Goal: Transaction & Acquisition: Download file/media

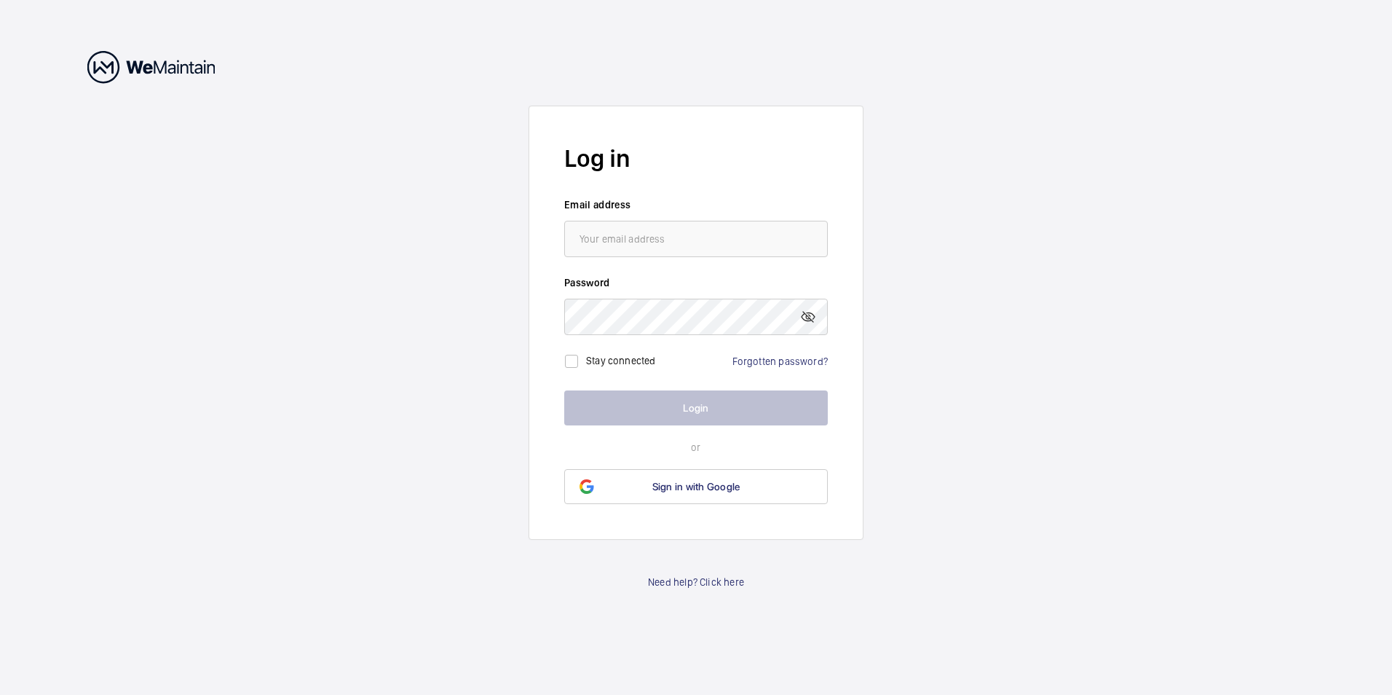
click at [668, 241] on input "email" at bounding box center [696, 239] width 264 height 36
type input "[PERSON_NAME][EMAIL_ADDRESS][PERSON_NAME][DOMAIN_NAME]"
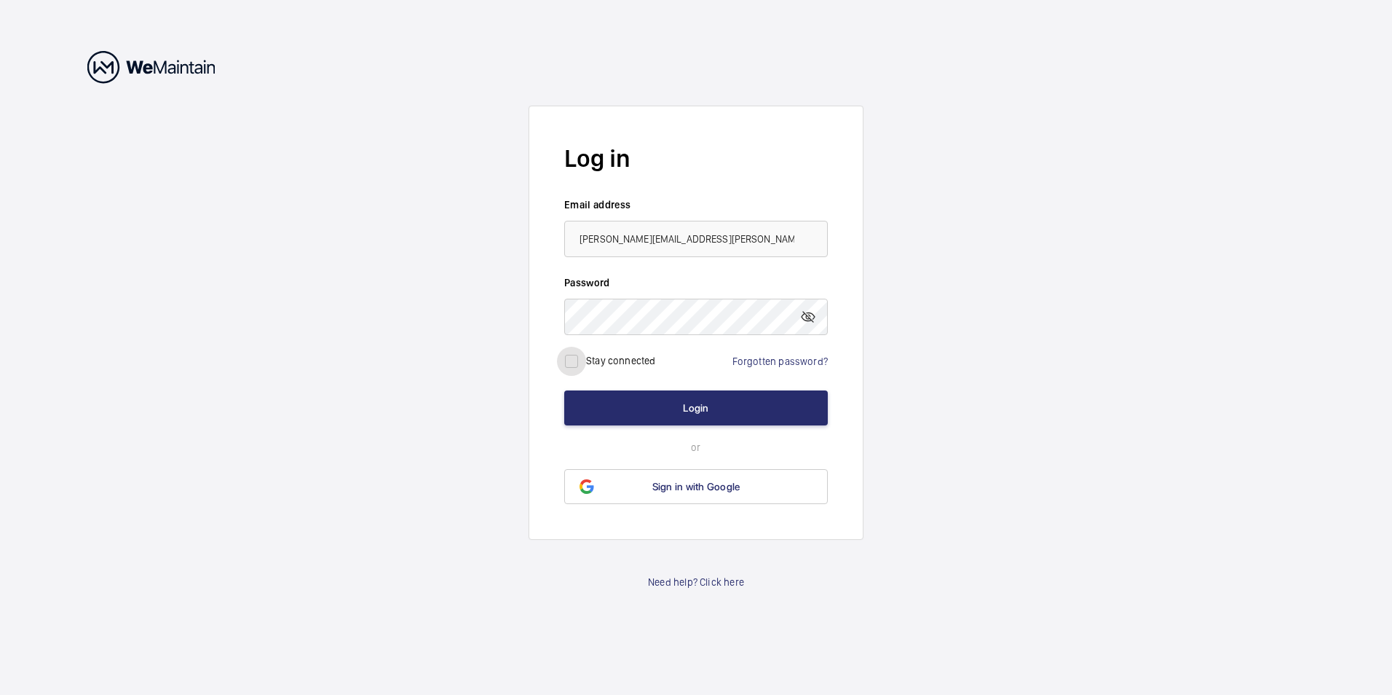
click at [571, 364] on input "checkbox" at bounding box center [571, 361] width 29 height 29
checkbox input "true"
click at [701, 411] on button "Login" at bounding box center [696, 407] width 264 height 35
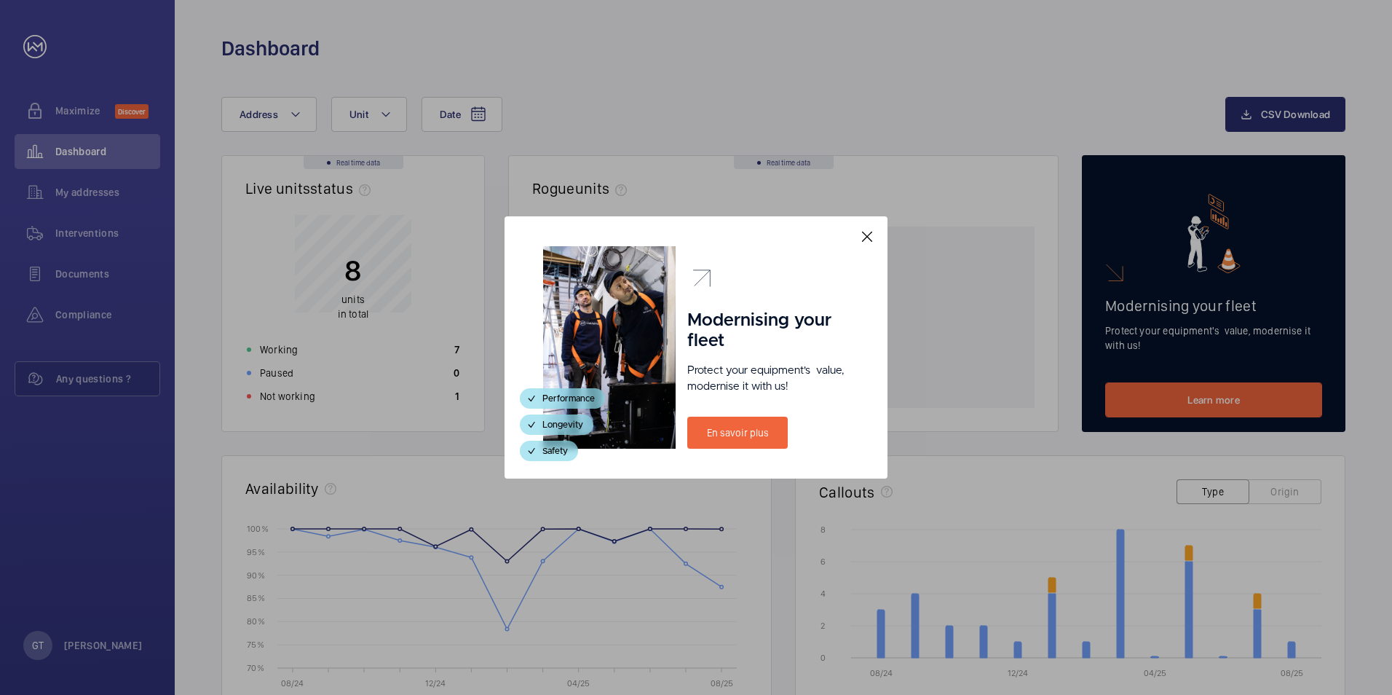
click at [872, 234] on mat-icon at bounding box center [867, 236] width 17 height 17
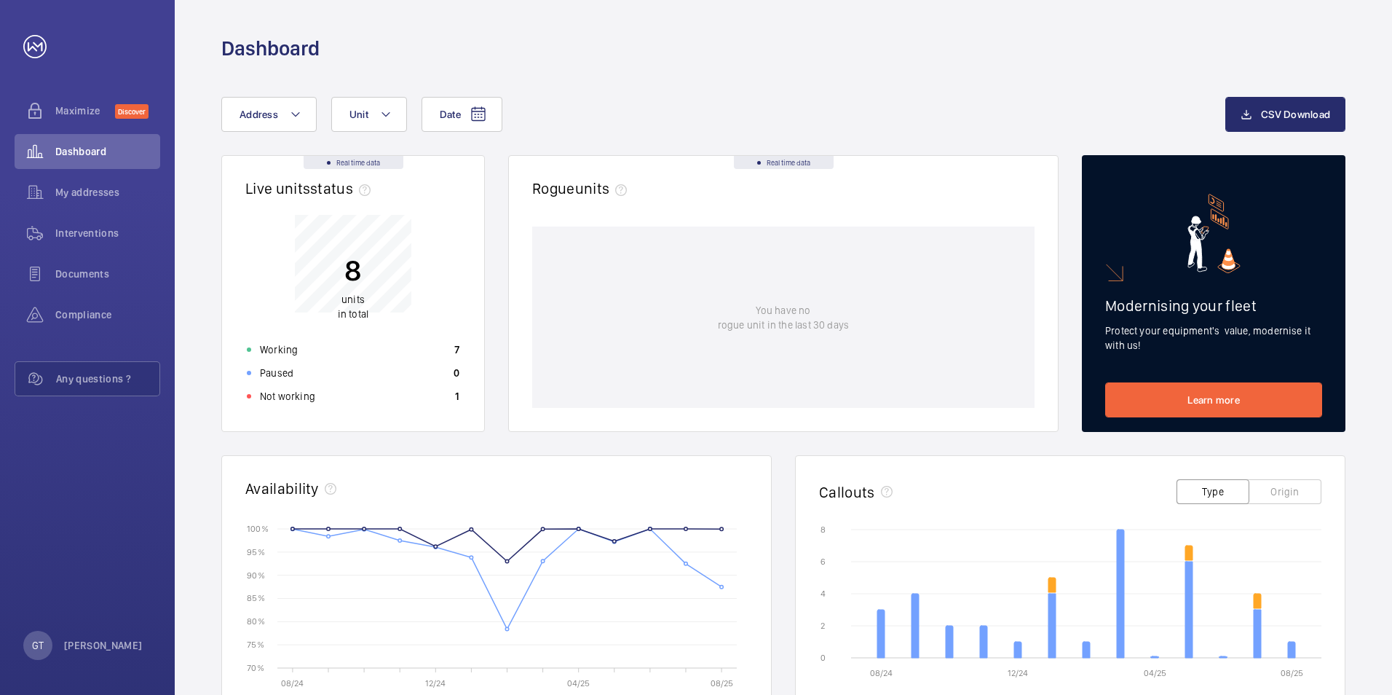
click at [888, 122] on div "Date Address Unit" at bounding box center [723, 114] width 1004 height 35
click at [890, 121] on div "Date Address Unit" at bounding box center [723, 114] width 1004 height 35
click at [74, 231] on span "Interventions" at bounding box center [107, 233] width 105 height 15
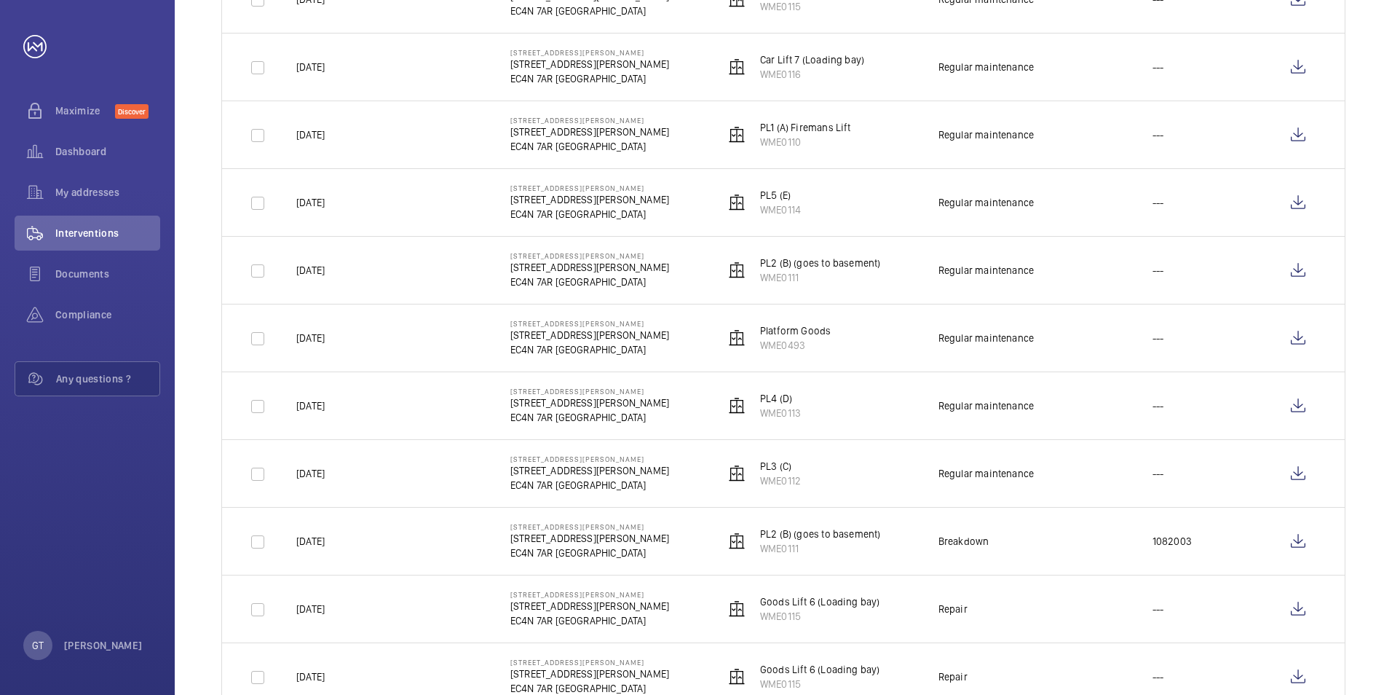
scroll to position [291, 0]
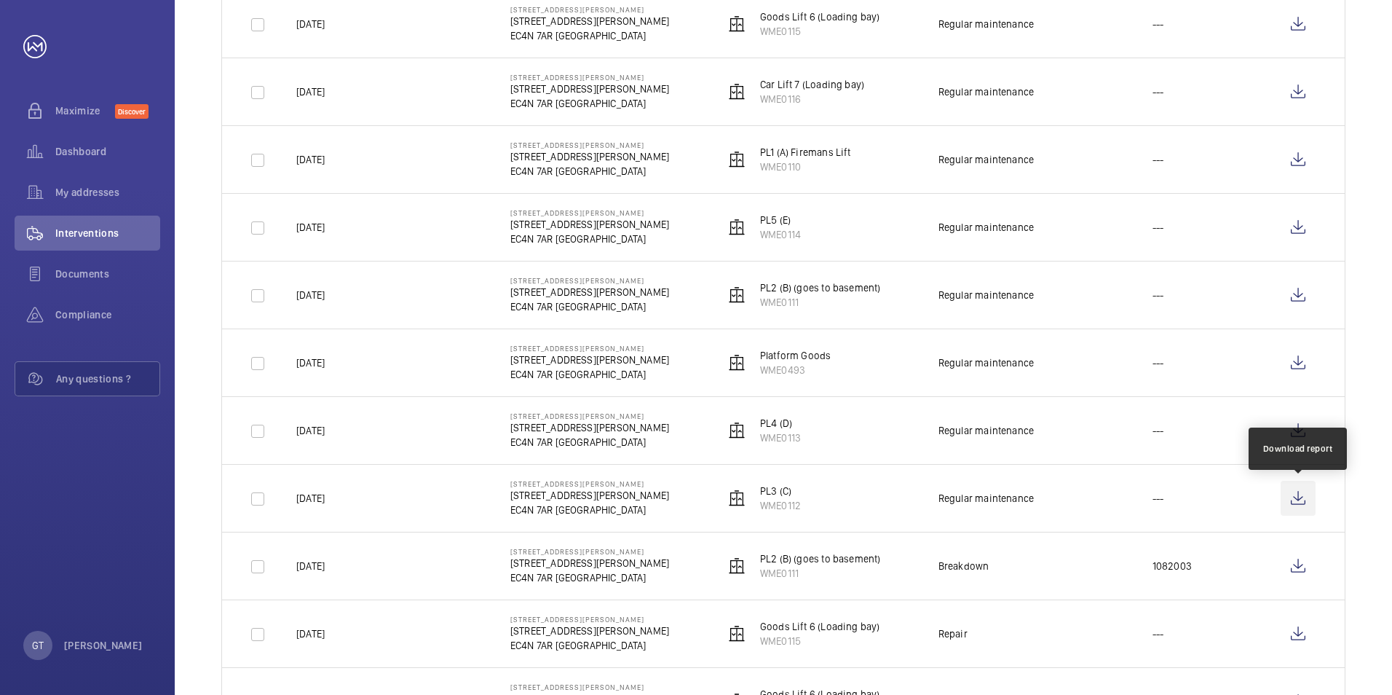
click at [1301, 502] on wm-front-icon-button at bounding box center [1298, 498] width 35 height 35
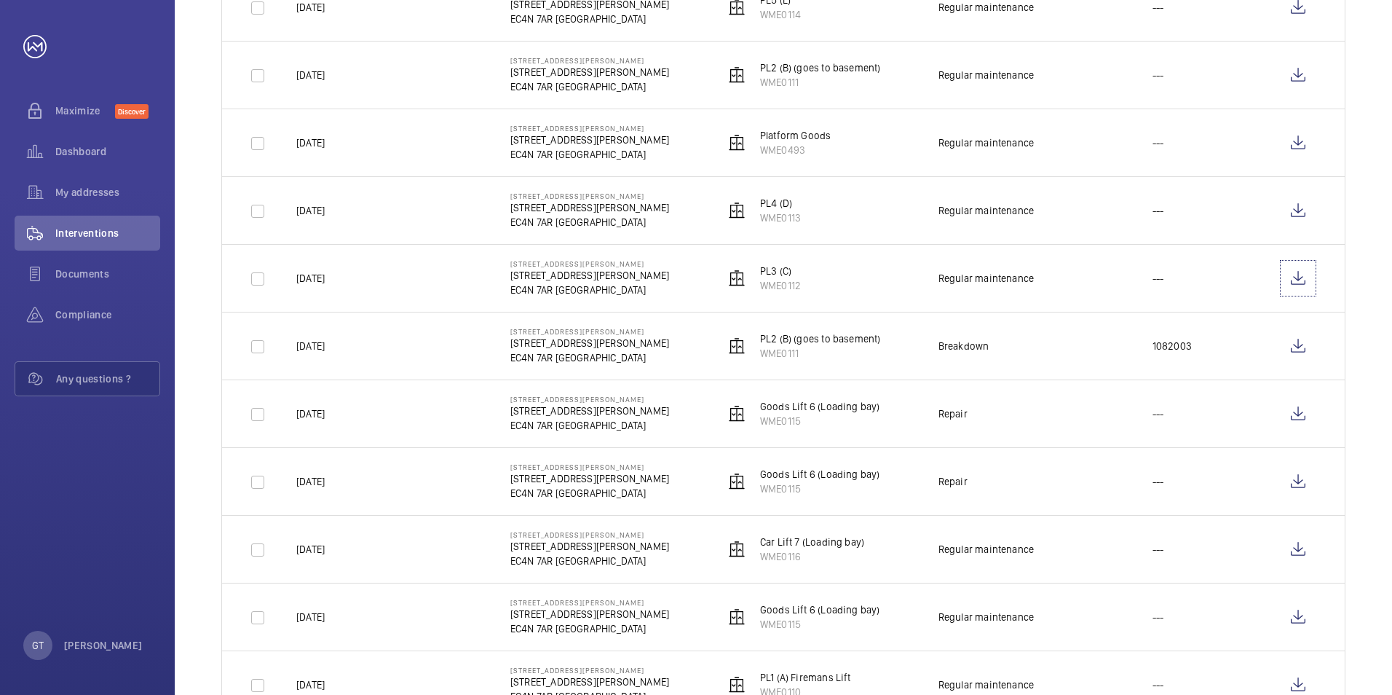
scroll to position [437, 0]
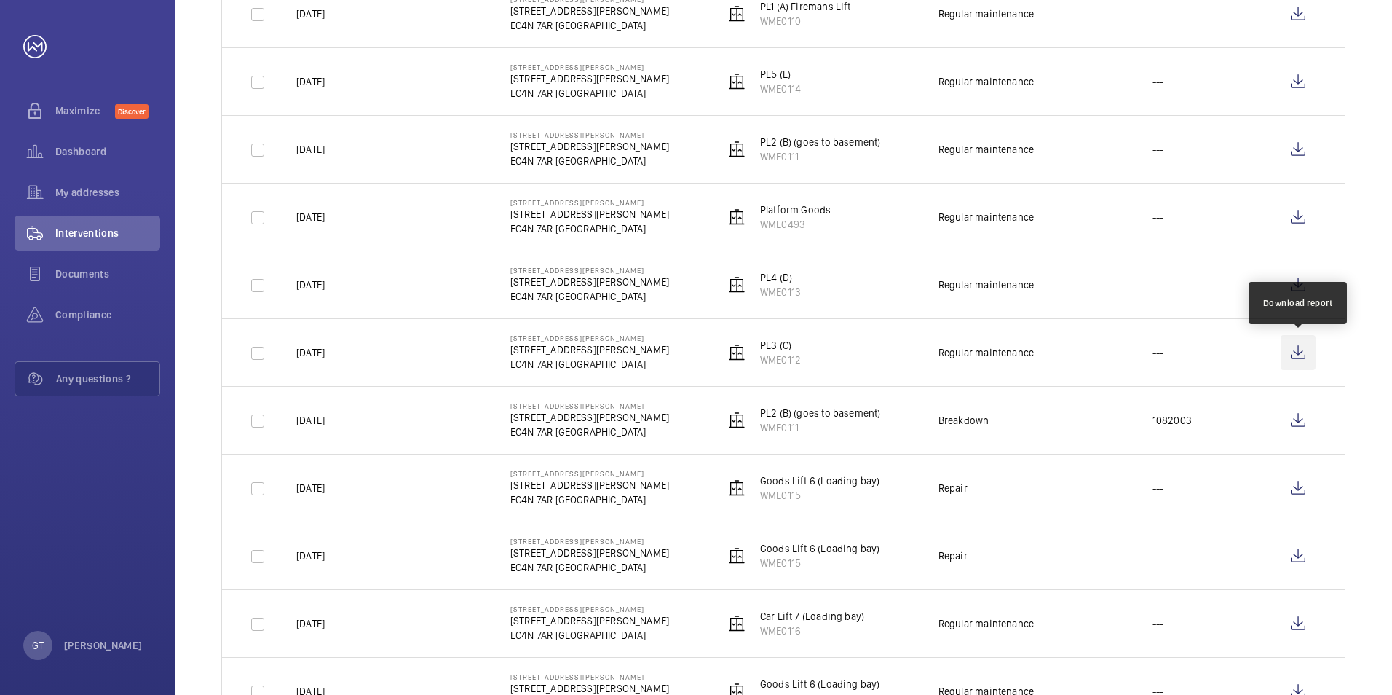
click at [1301, 350] on wm-front-icon-button at bounding box center [1298, 352] width 35 height 35
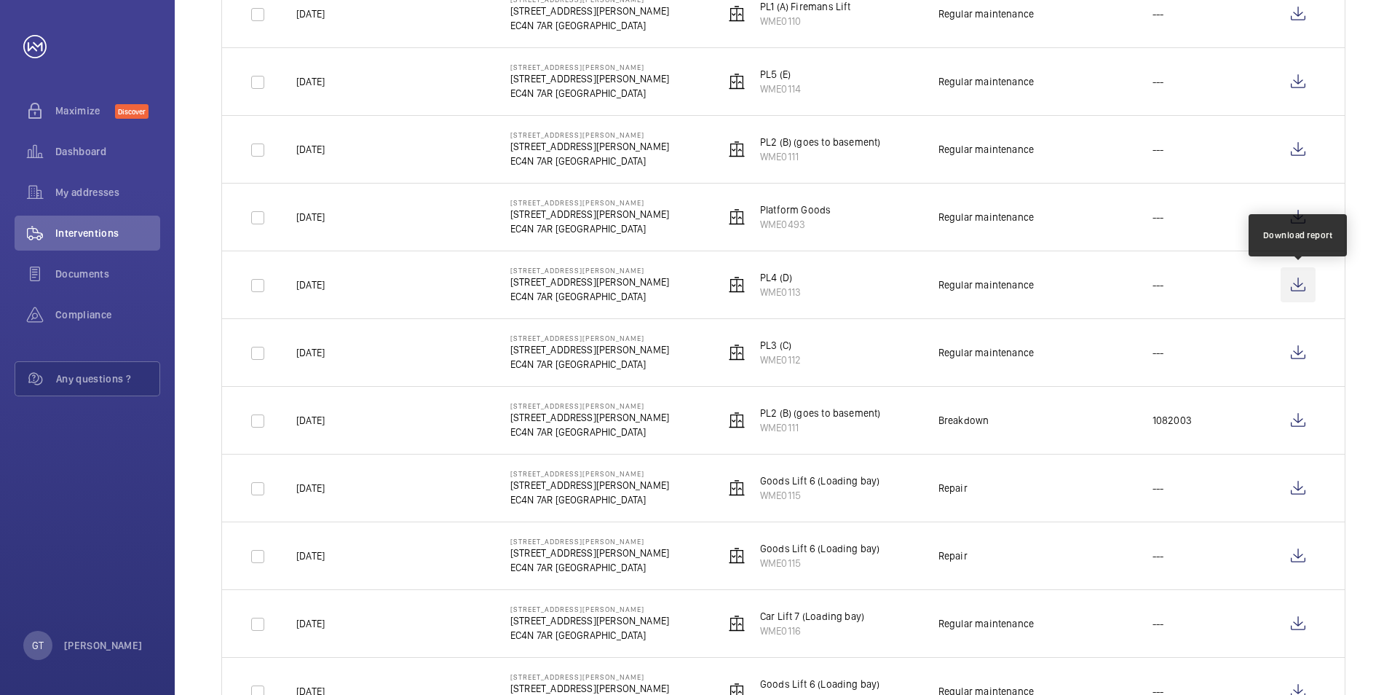
click at [1298, 283] on wm-front-icon-button at bounding box center [1298, 284] width 35 height 35
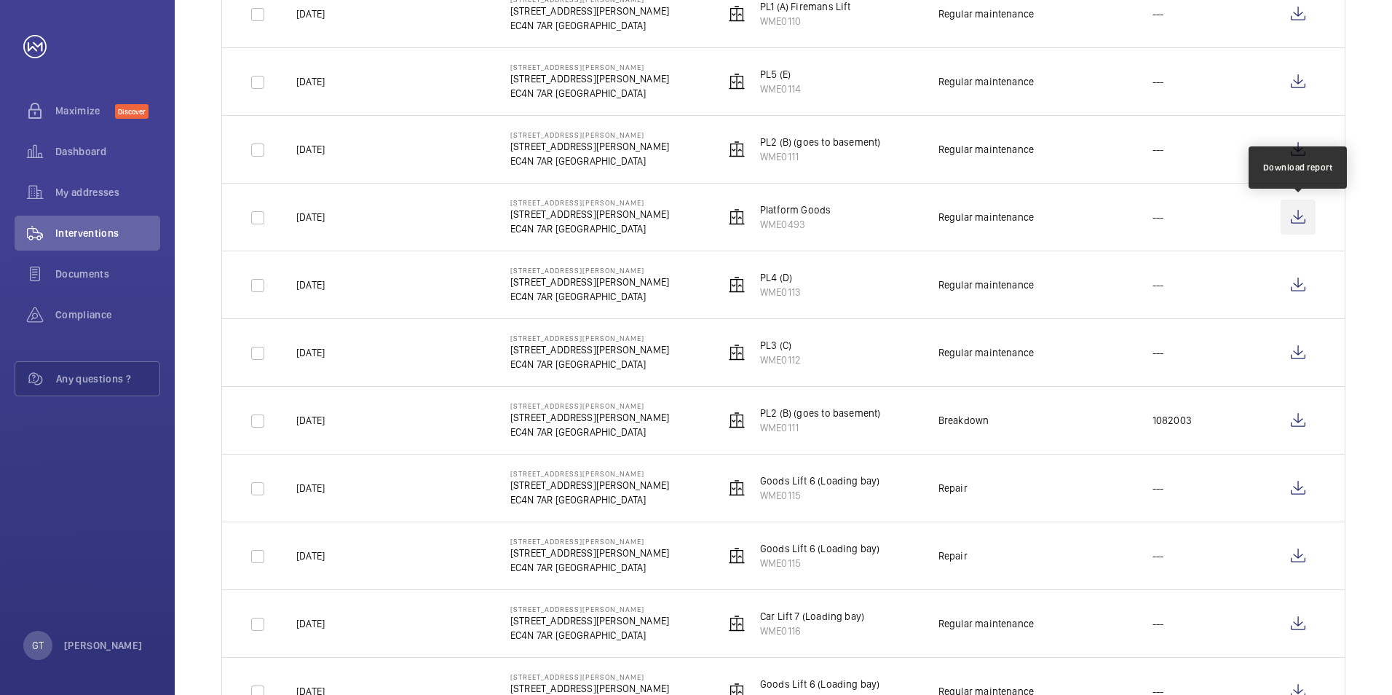
click at [1296, 218] on wm-front-icon-button at bounding box center [1298, 217] width 35 height 35
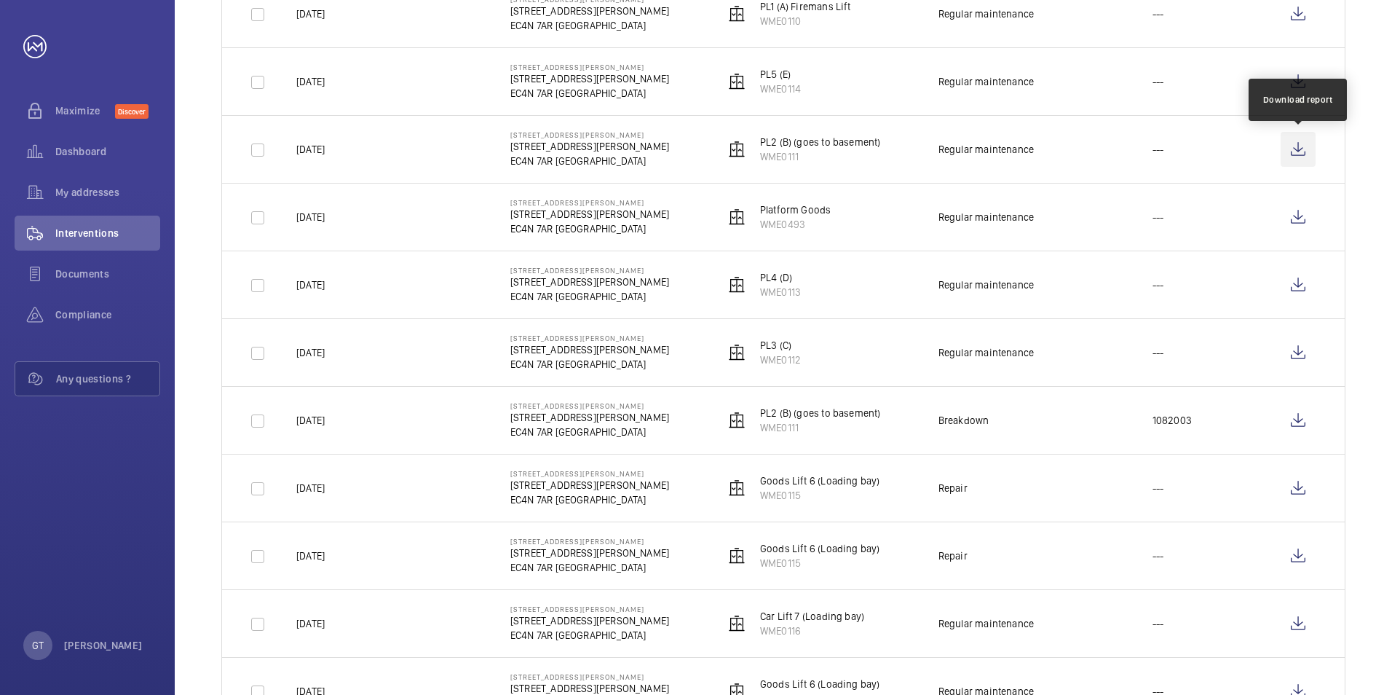
click at [1299, 146] on wm-front-icon-button at bounding box center [1298, 149] width 35 height 35
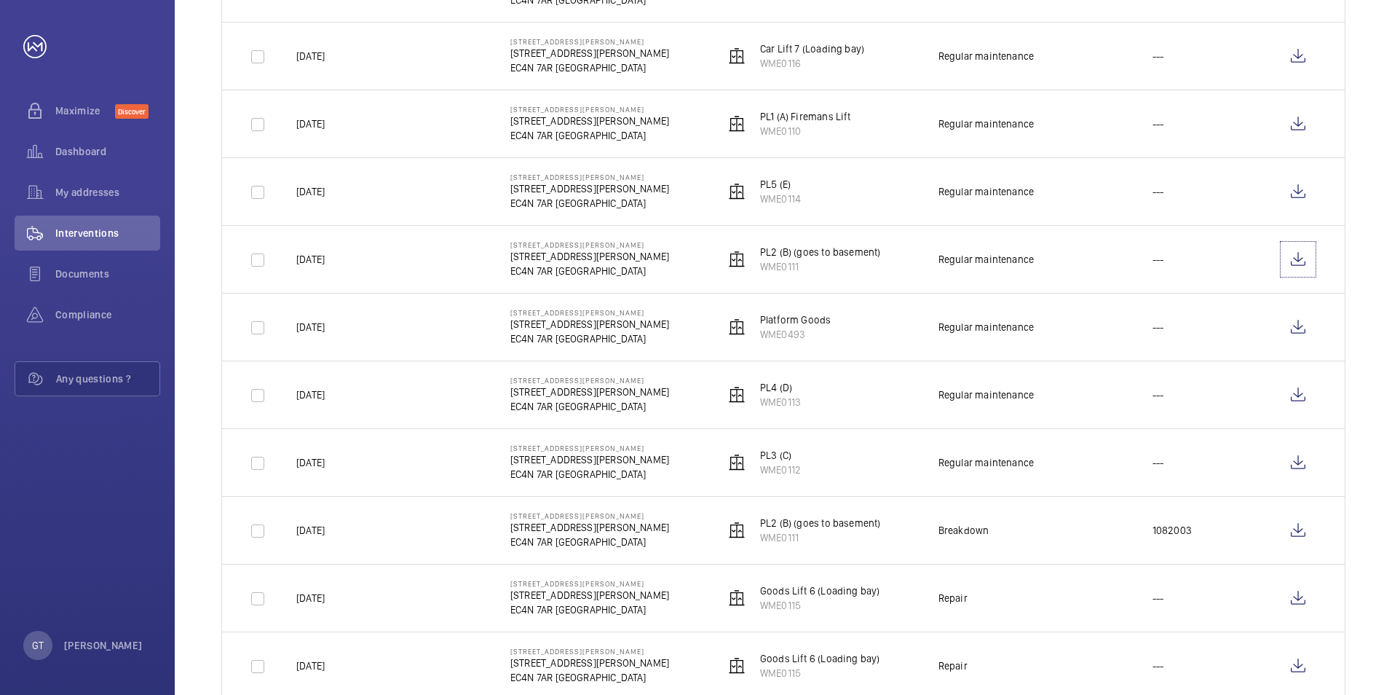
scroll to position [291, 0]
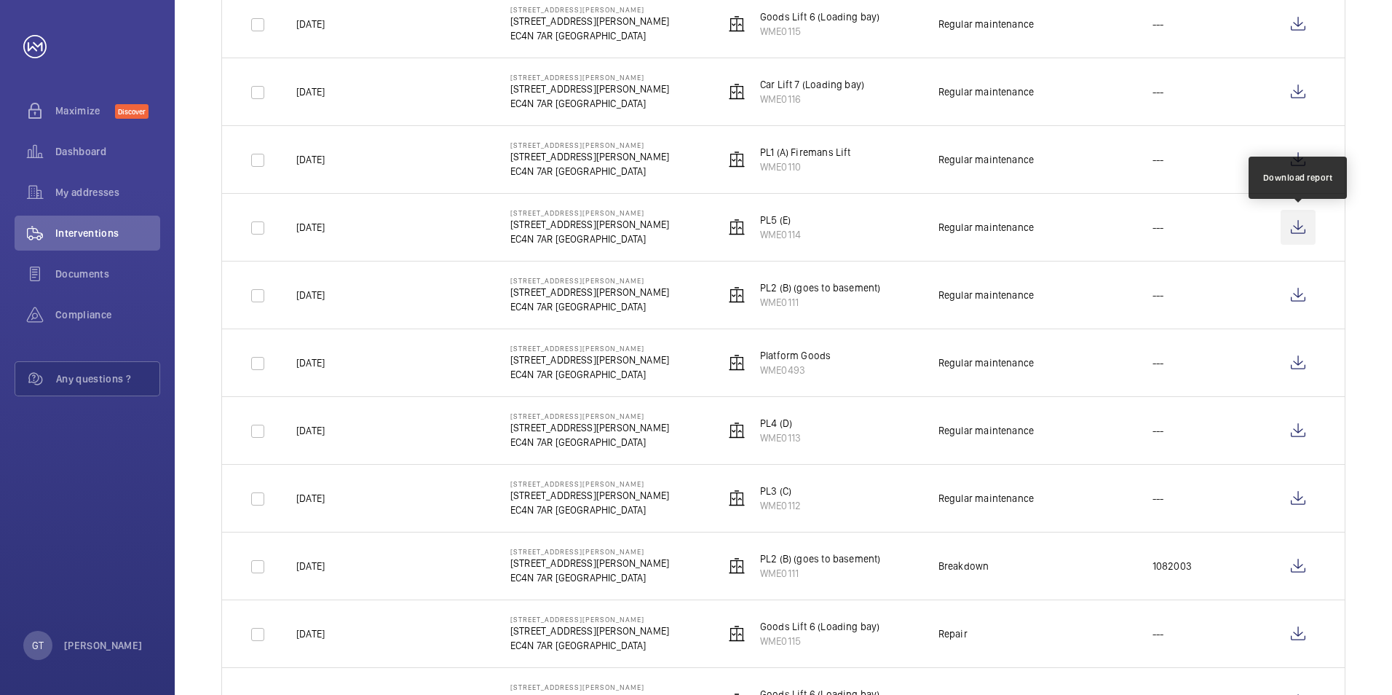
click at [1306, 224] on wm-front-icon-button at bounding box center [1298, 227] width 35 height 35
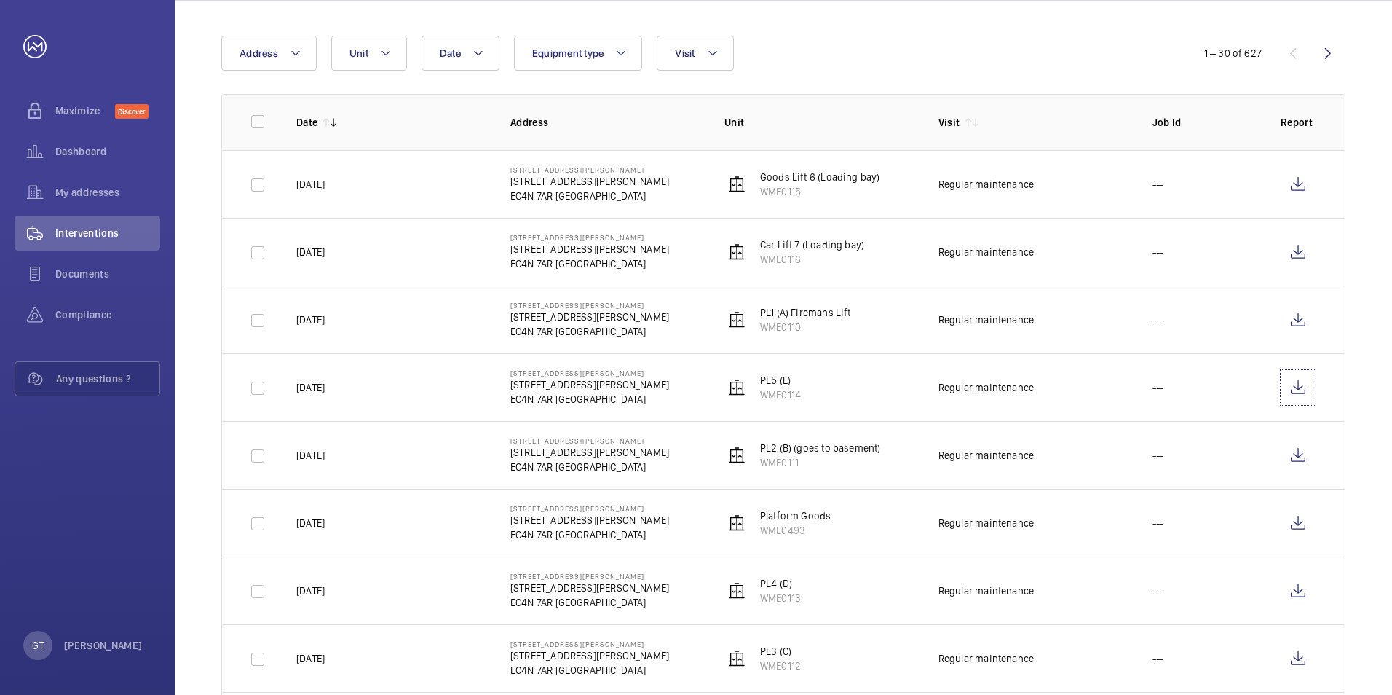
scroll to position [0, 0]
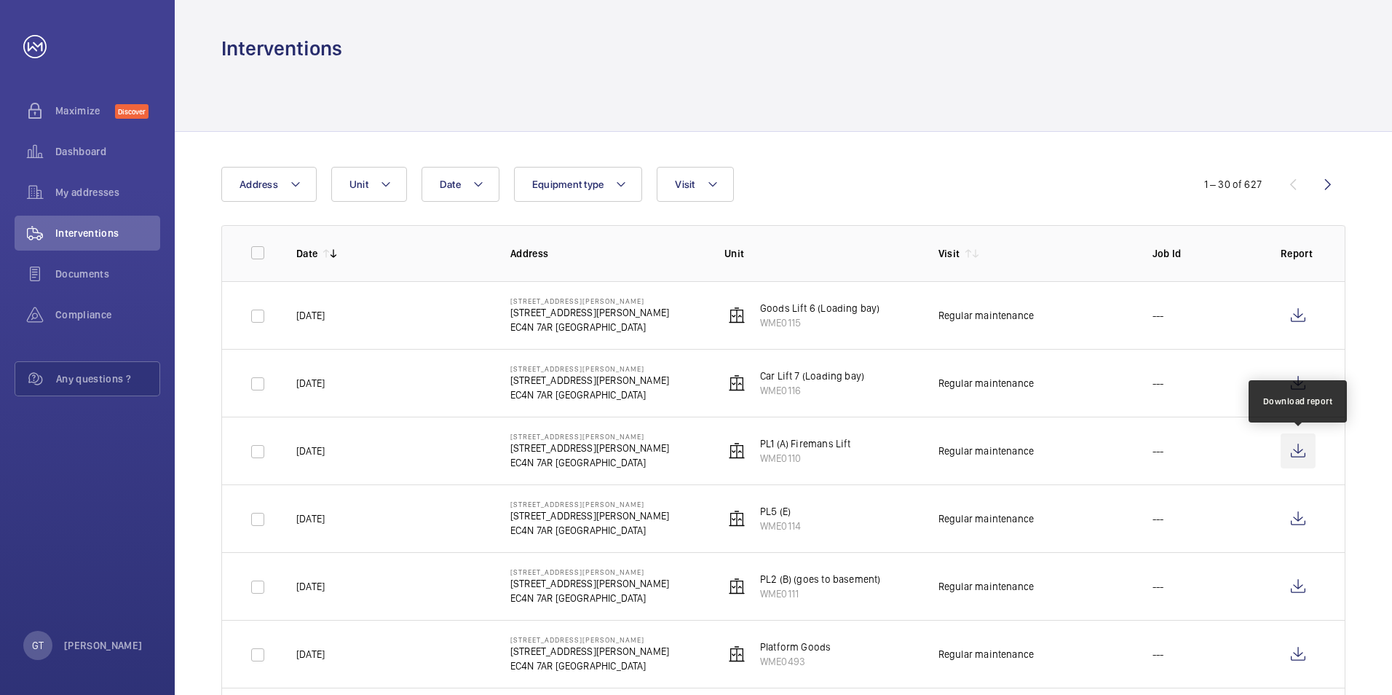
click at [1300, 452] on wm-front-icon-button at bounding box center [1298, 450] width 35 height 35
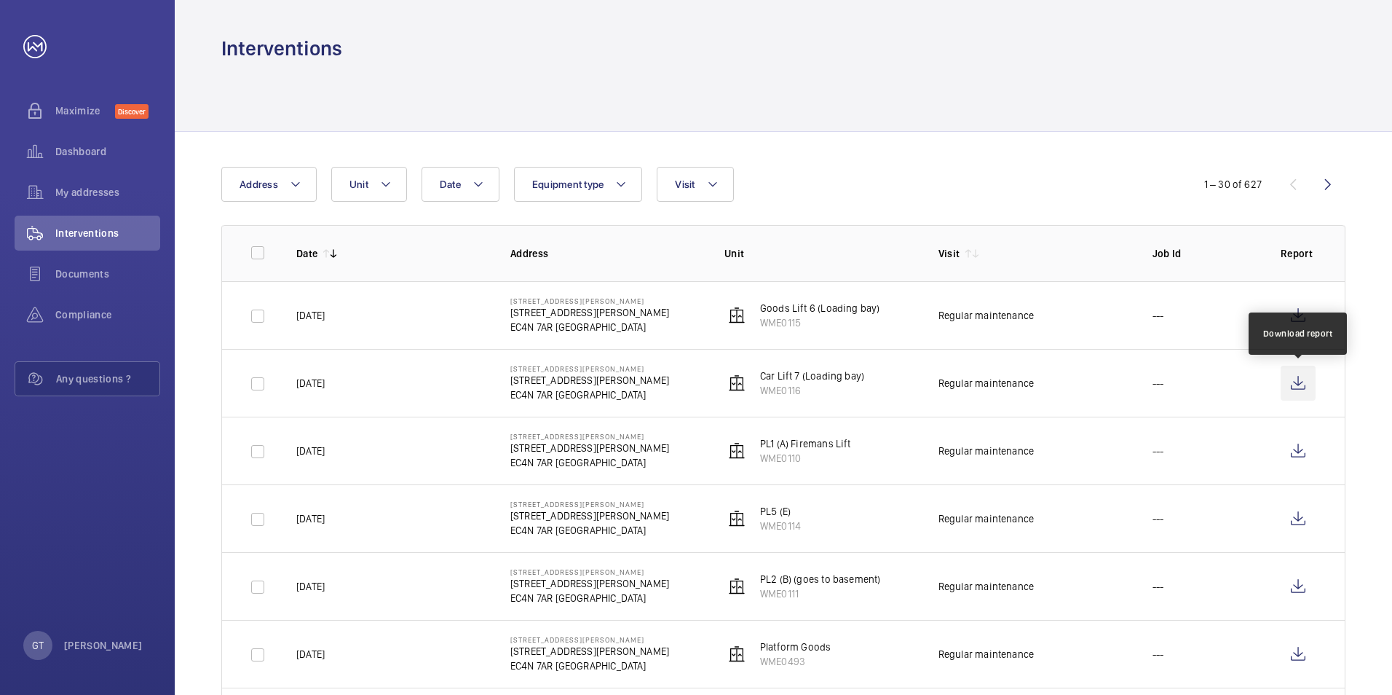
click at [1295, 383] on wm-front-icon-button at bounding box center [1298, 383] width 35 height 35
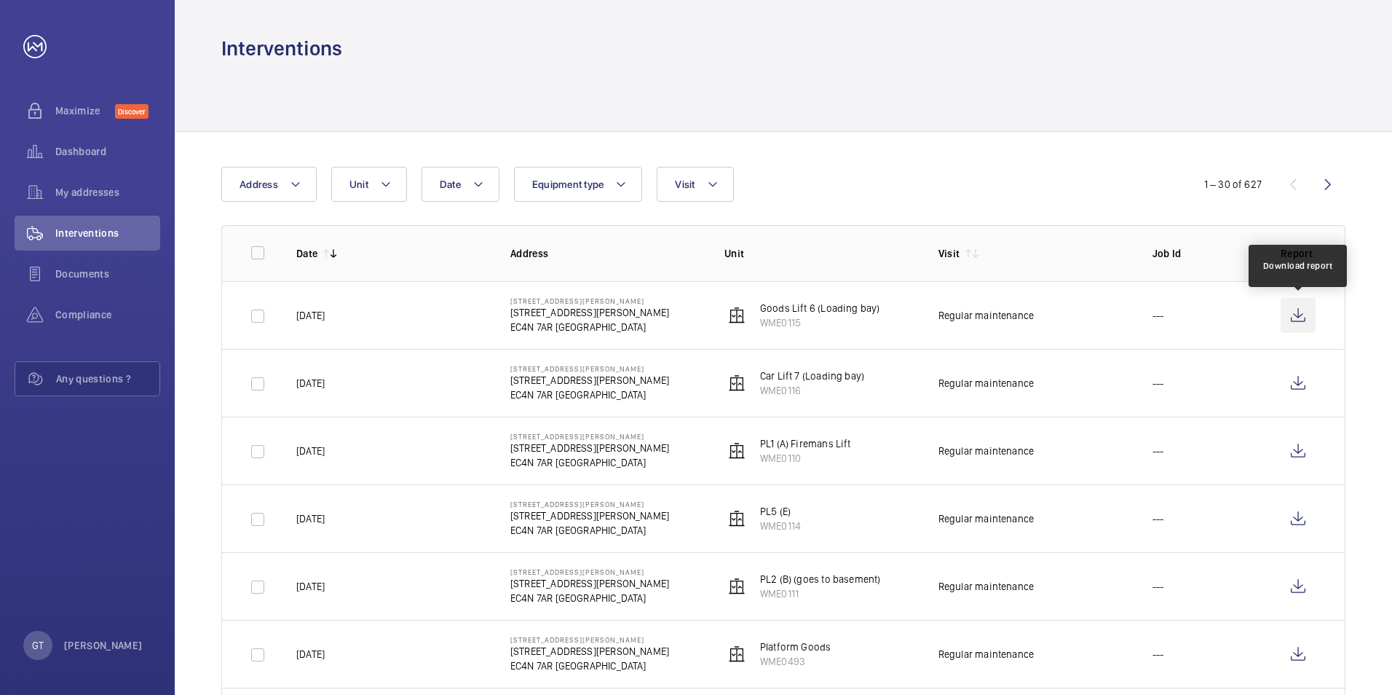
click at [1303, 319] on wm-front-icon-button at bounding box center [1298, 315] width 35 height 35
